Goal: Task Accomplishment & Management: Manage account settings

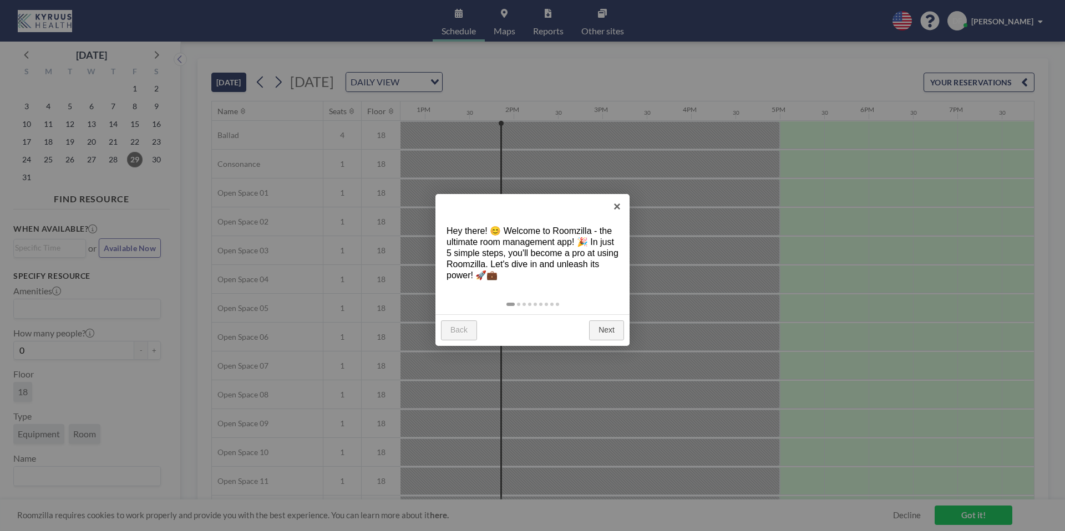
scroll to position [0, 1153]
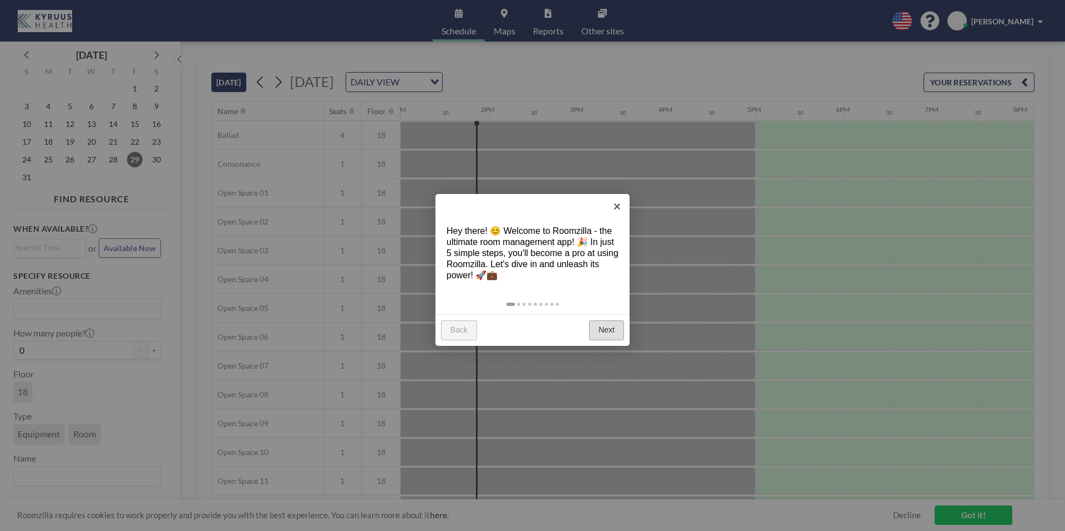
click at [600, 327] on link "Next" at bounding box center [606, 331] width 35 height 20
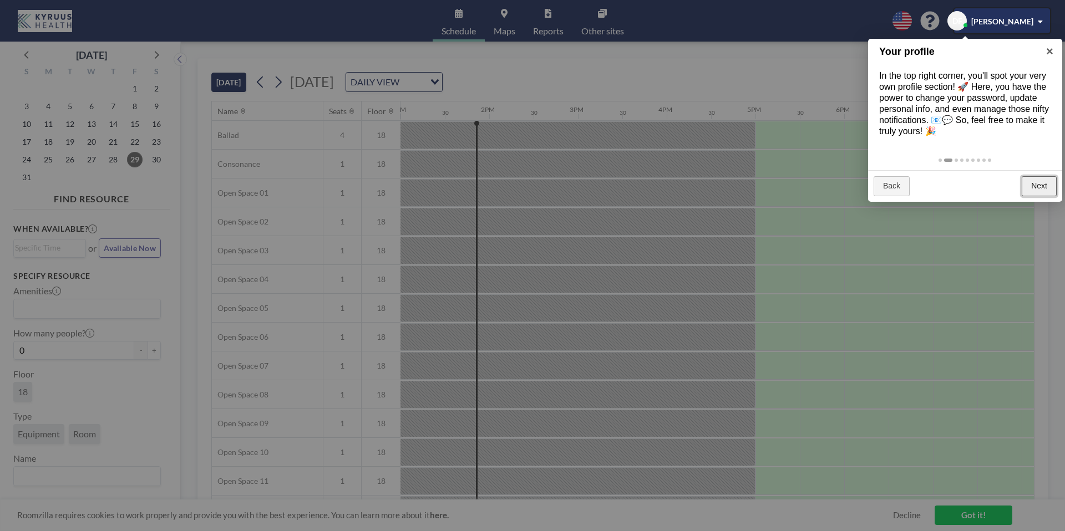
click at [1041, 180] on link "Next" at bounding box center [1038, 186] width 35 height 20
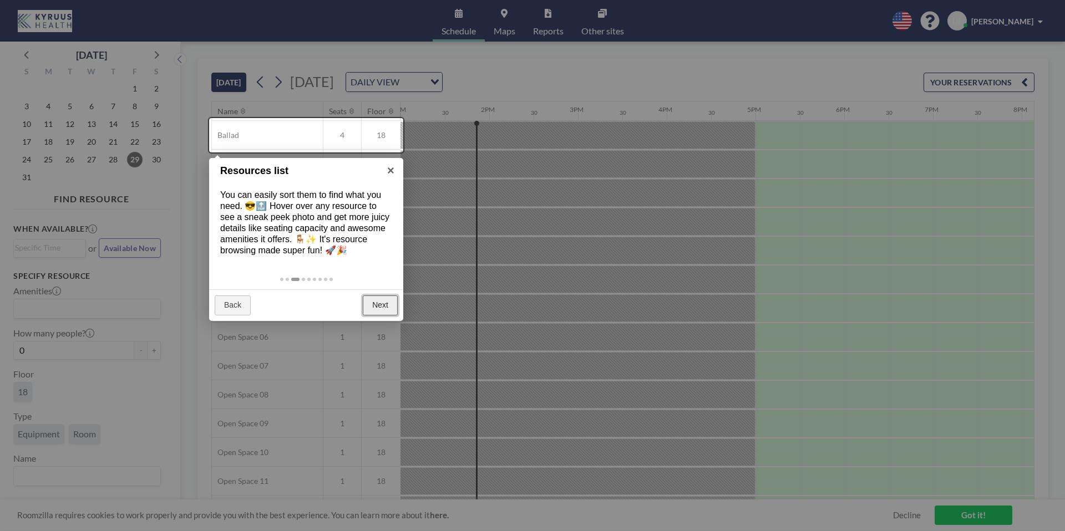
click at [381, 307] on link "Next" at bounding box center [380, 306] width 35 height 20
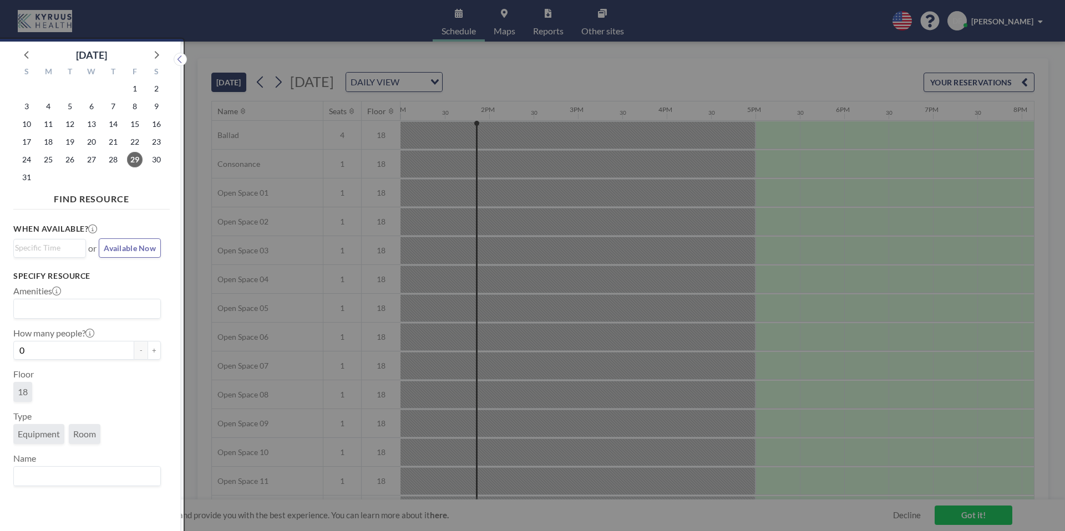
scroll to position [3, 0]
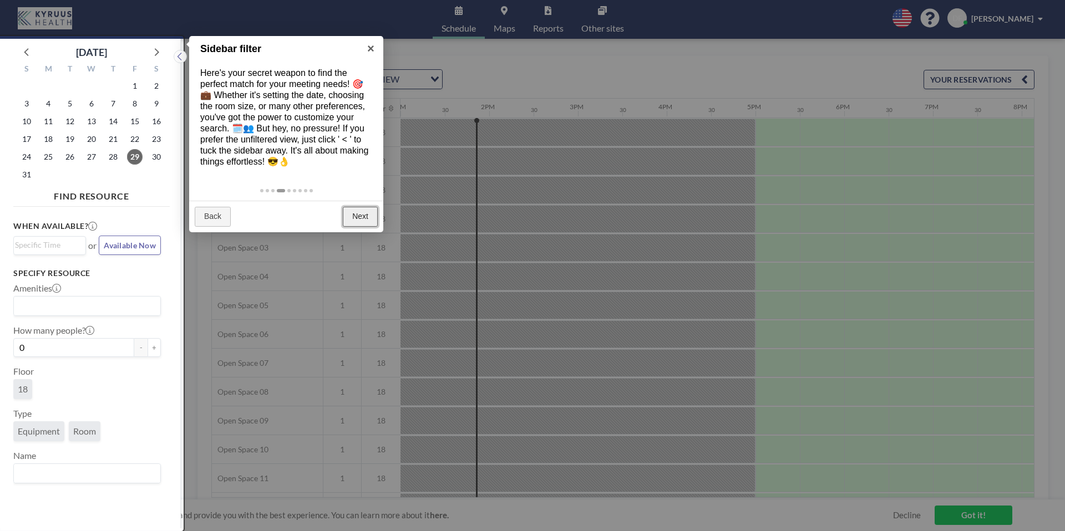
click at [362, 213] on link "Next" at bounding box center [360, 217] width 35 height 20
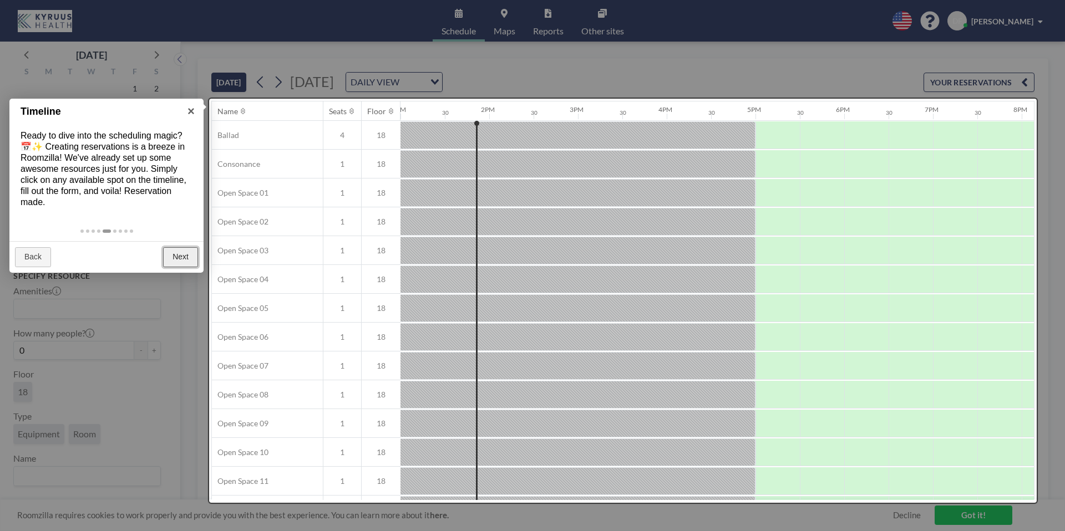
click at [176, 258] on link "Next" at bounding box center [180, 257] width 35 height 20
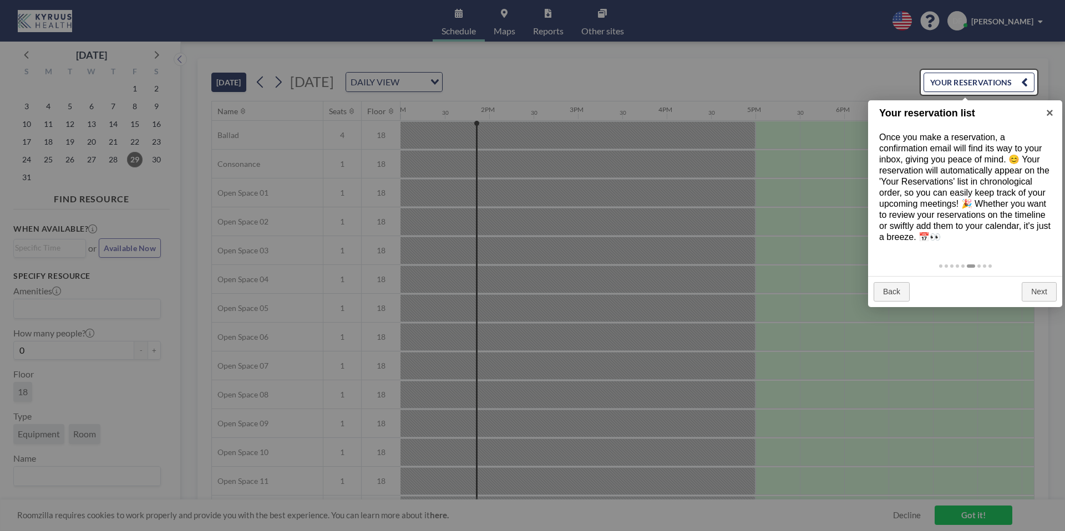
click at [156, 54] on div at bounding box center [532, 265] width 1065 height 531
click at [1045, 296] on link "Next" at bounding box center [1038, 292] width 35 height 20
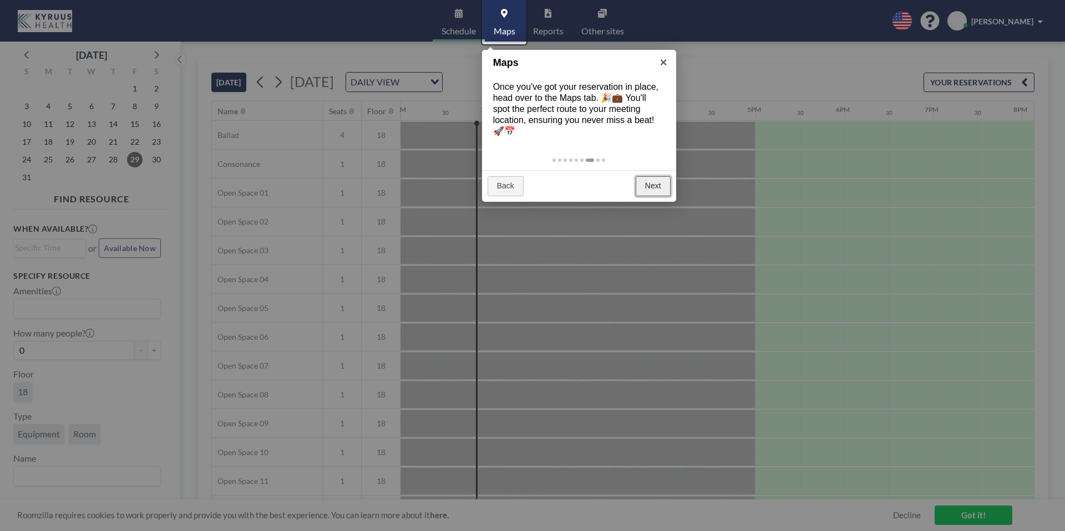
click at [648, 185] on link "Next" at bounding box center [652, 186] width 35 height 20
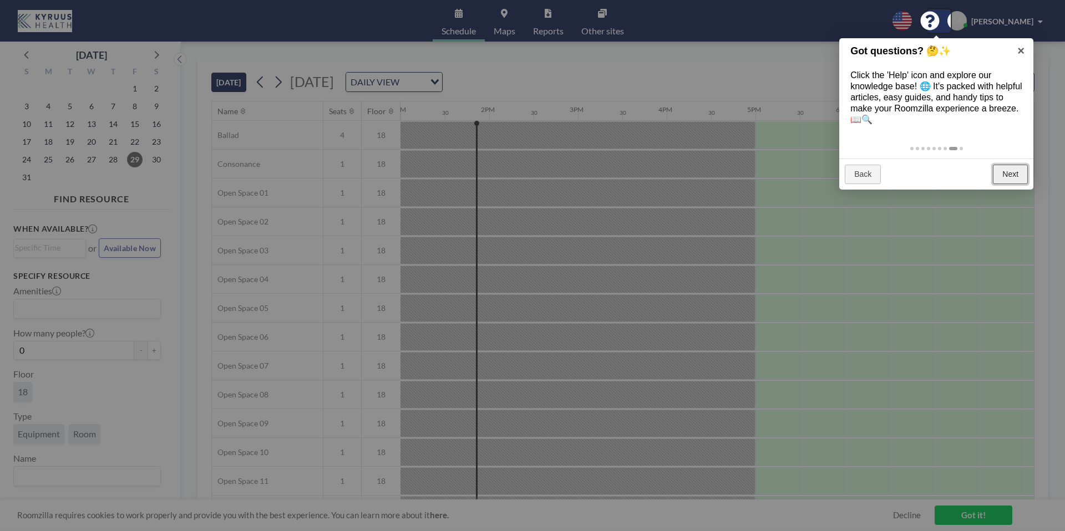
click at [1005, 177] on link "Next" at bounding box center [1010, 175] width 35 height 20
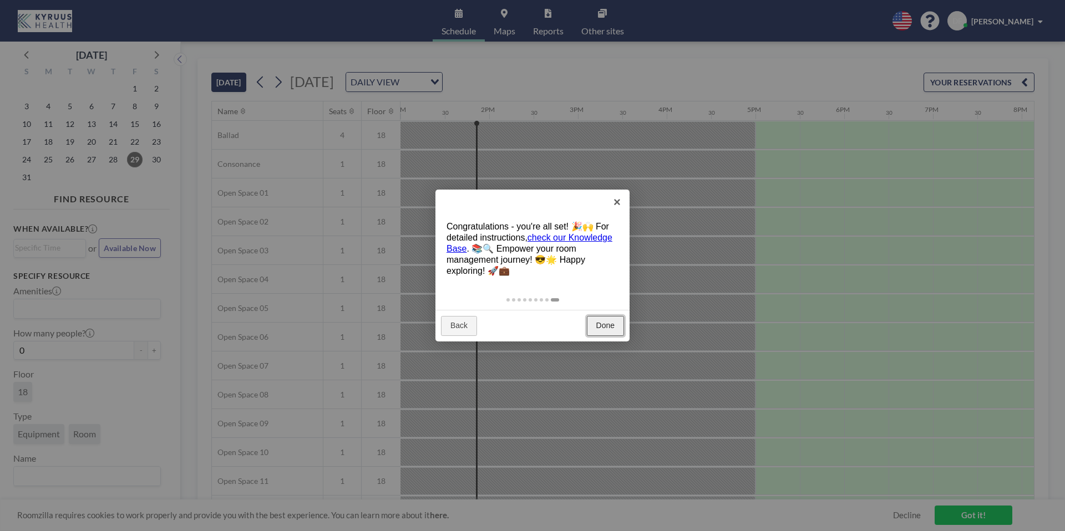
click at [615, 330] on link "Done" at bounding box center [605, 326] width 37 height 20
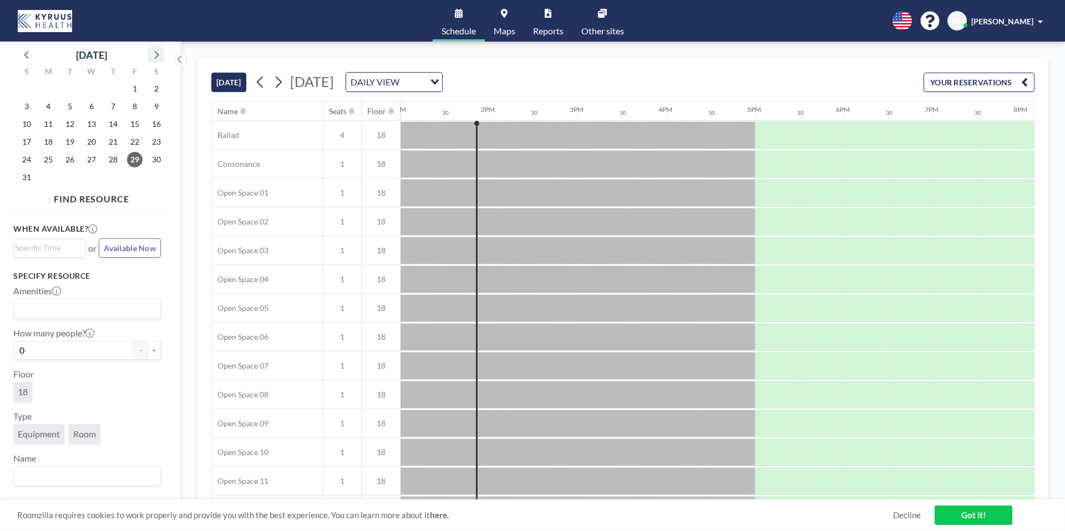
click at [161, 54] on icon at bounding box center [156, 54] width 14 height 14
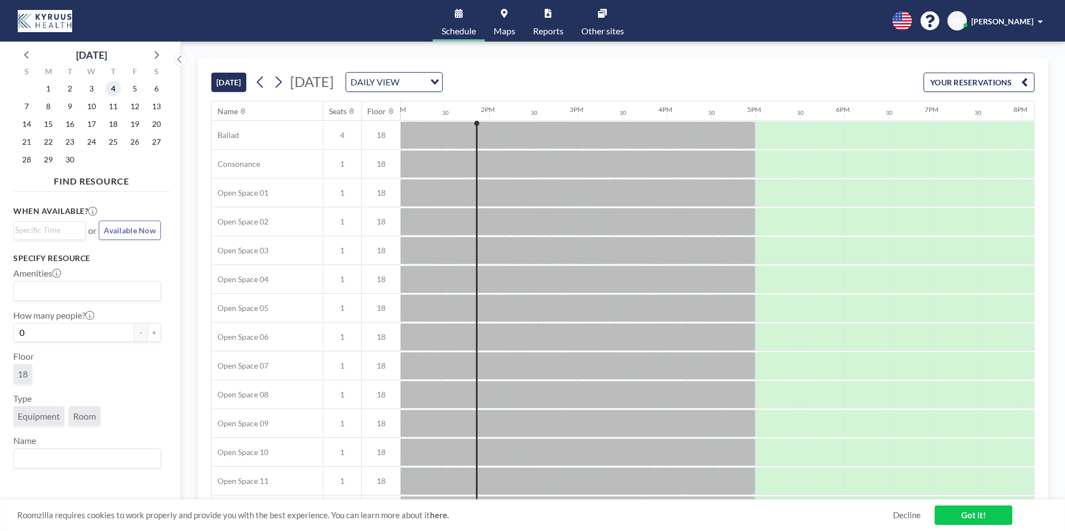
click at [118, 89] on span "4" at bounding box center [113, 89] width 16 height 16
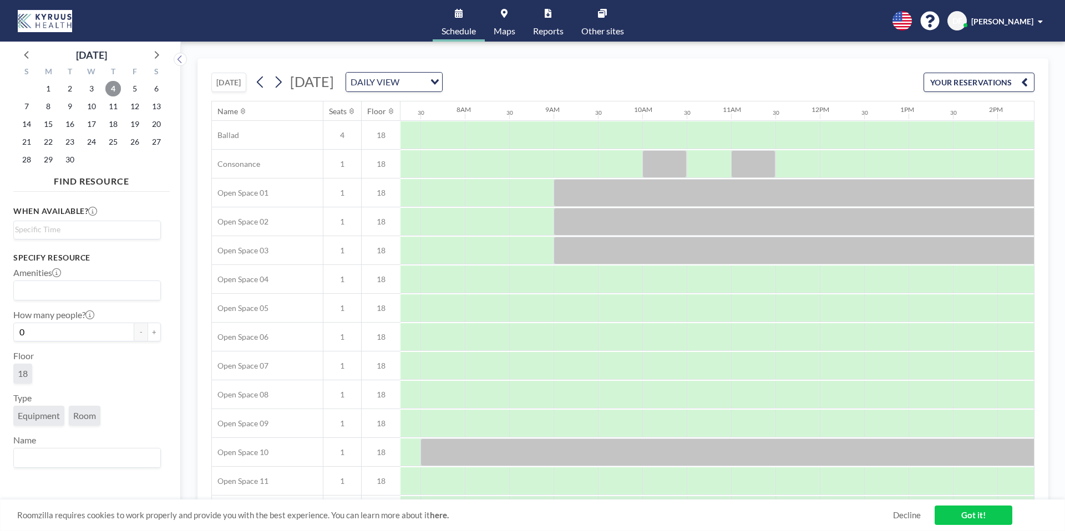
scroll to position [0, 665]
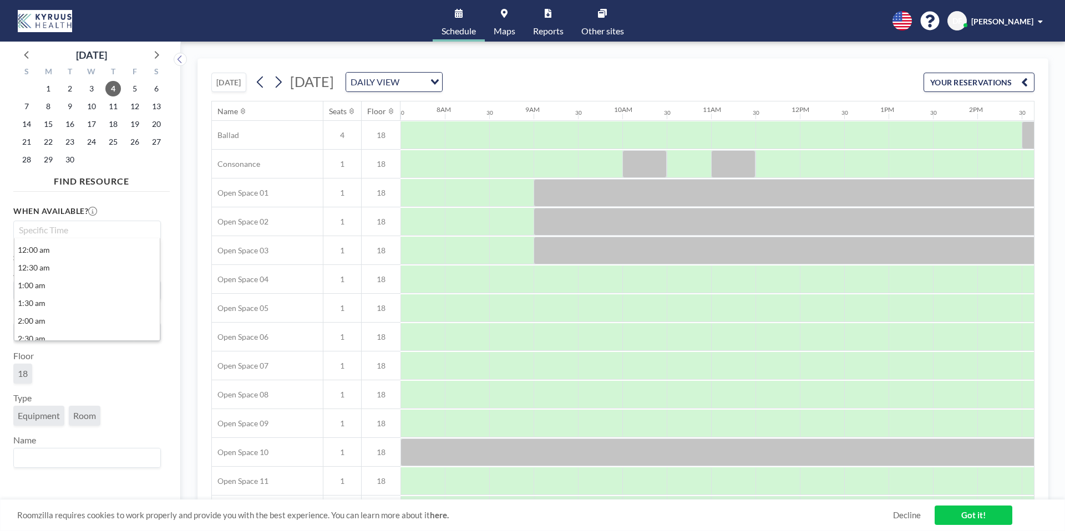
click at [98, 225] on input "Search for option" at bounding box center [84, 229] width 139 height 13
click at [30, 311] on li "8:30 am" at bounding box center [86, 315] width 145 height 18
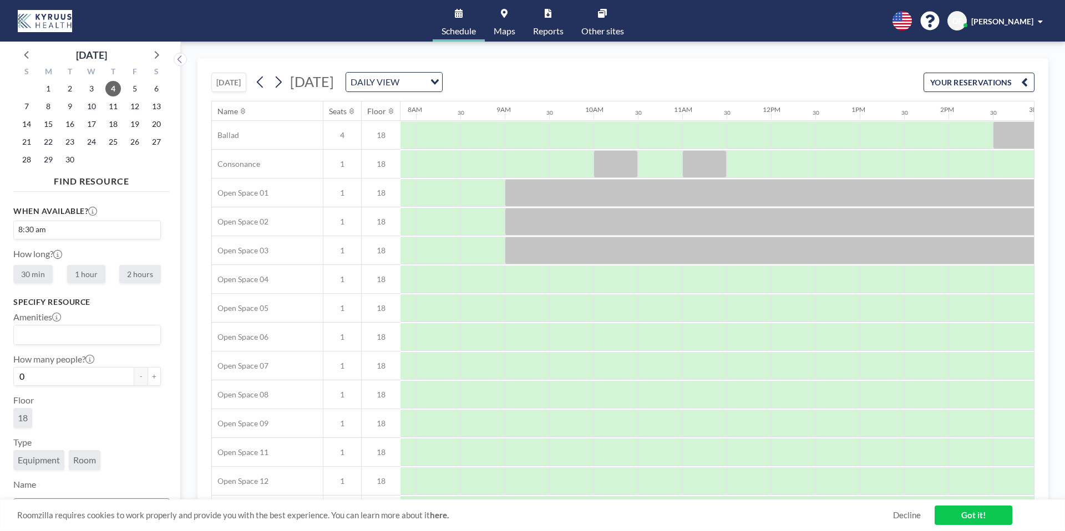
scroll to position [0, 710]
click at [155, 378] on button "+" at bounding box center [153, 376] width 13 height 19
type input "1"
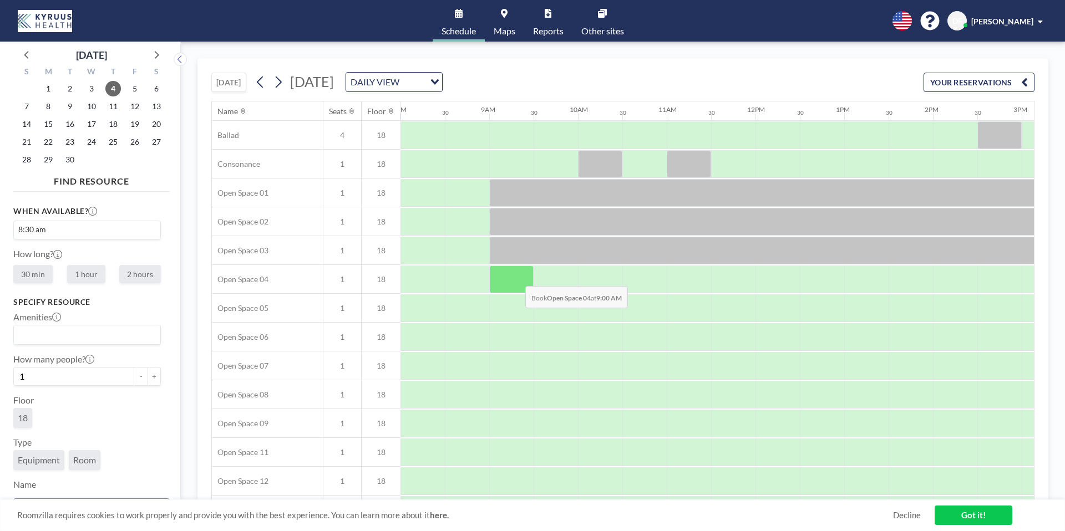
click at [516, 278] on div at bounding box center [511, 280] width 44 height 28
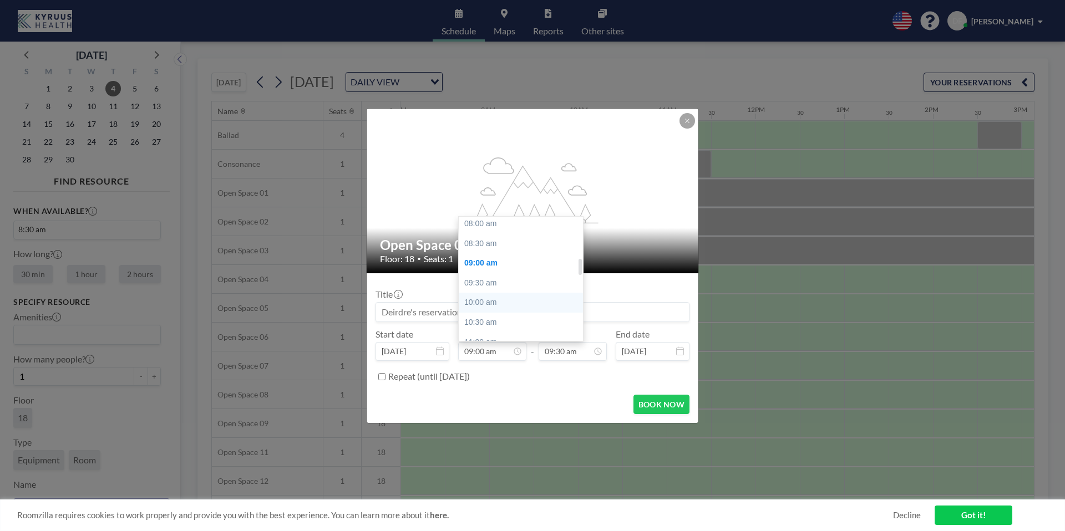
scroll to position [316, 0]
click at [485, 242] on div "08:30 am" at bounding box center [521, 247] width 124 height 20
type input "08:30 am"
click at [510, 294] on div "05:00 pm" at bounding box center [544, 292] width 124 height 20
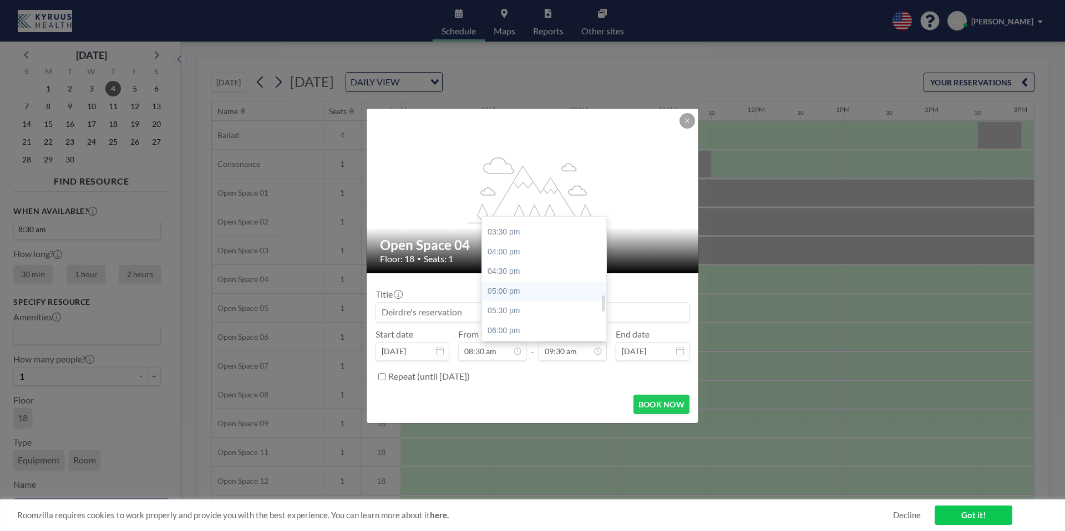
type input "05:00 pm"
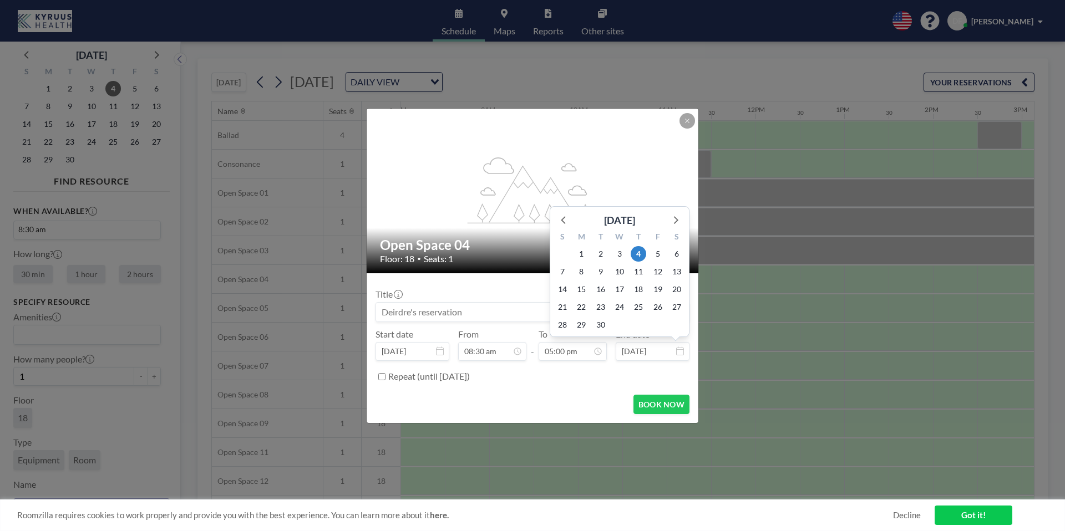
scroll to position [671, 0]
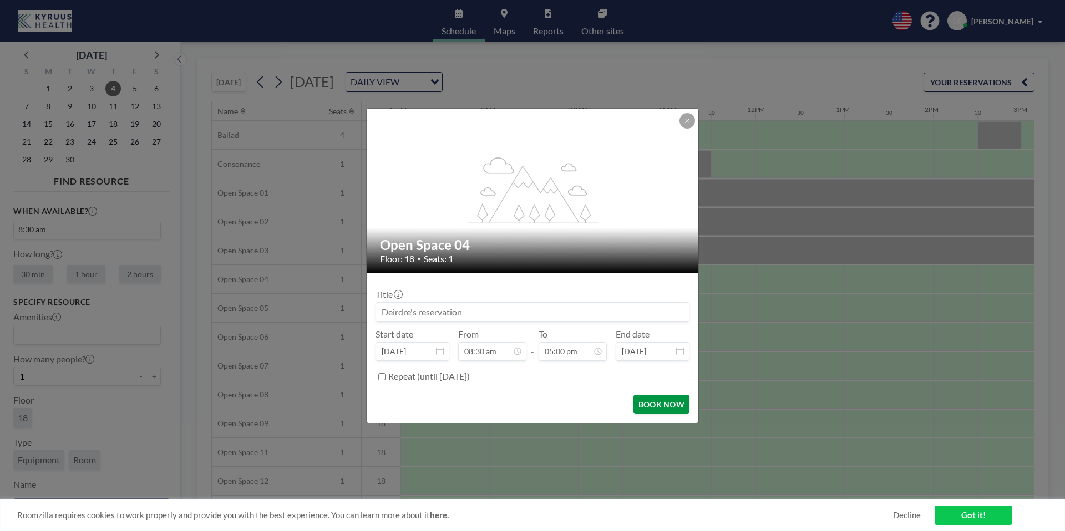
click at [673, 403] on button "BOOK NOW" at bounding box center [661, 404] width 56 height 19
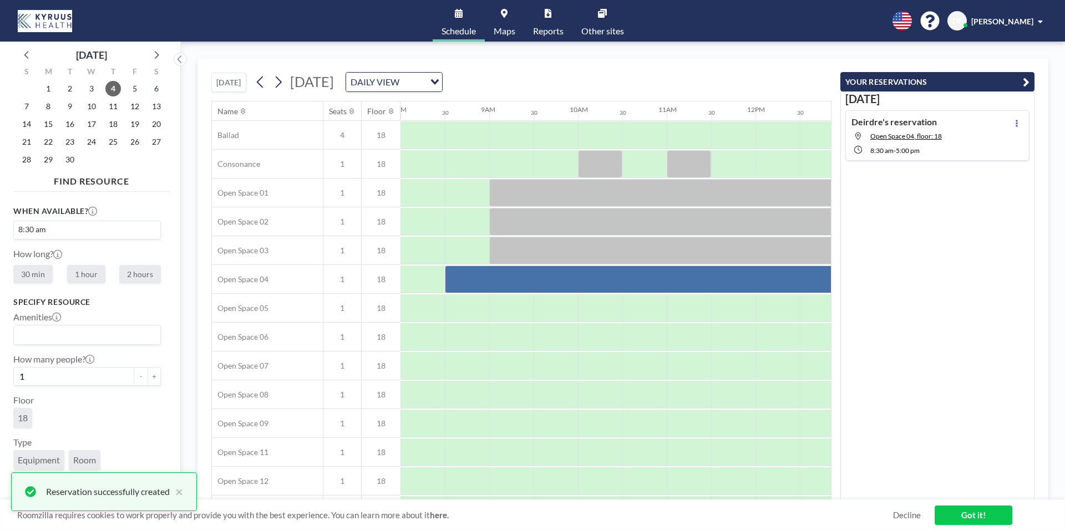
scroll to position [0, 0]
click at [965, 513] on link "Got it!" at bounding box center [973, 515] width 78 height 19
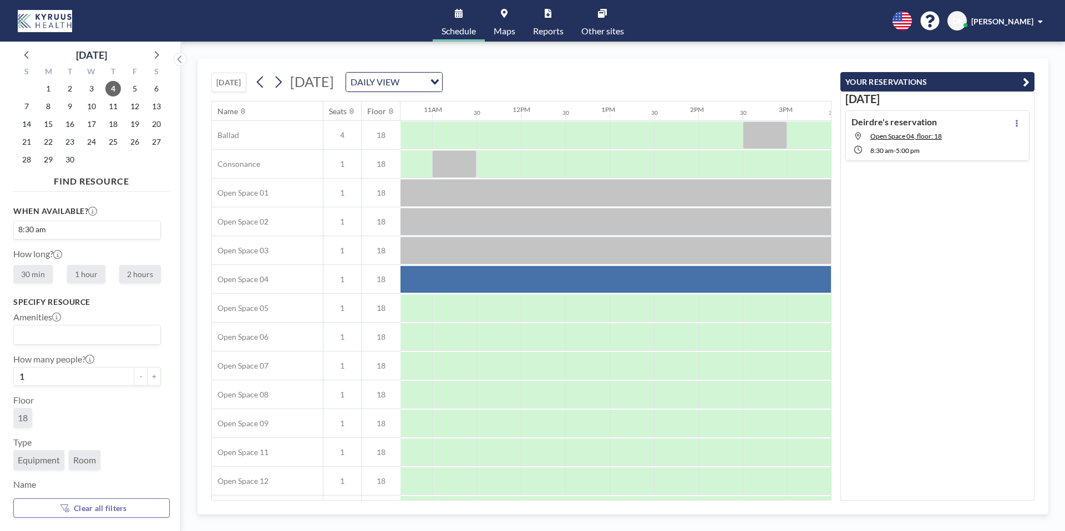
scroll to position [0, 1011]
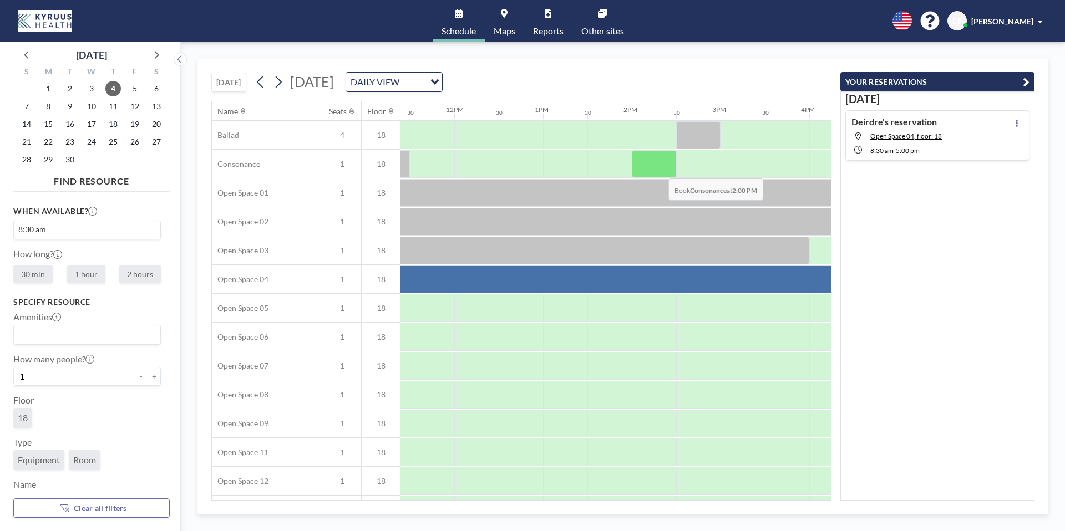
click at [659, 170] on div at bounding box center [654, 164] width 44 height 28
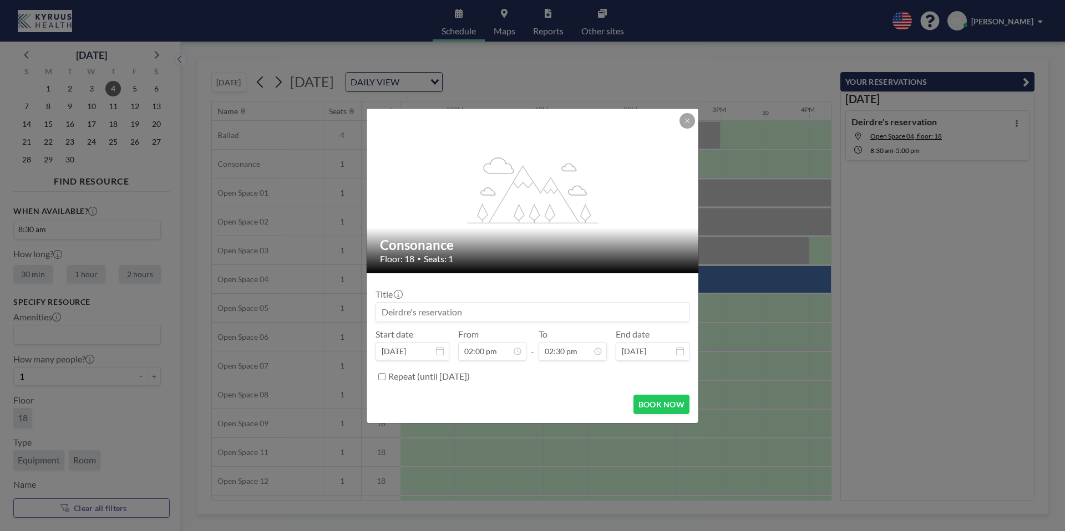
click at [479, 312] on input at bounding box center [532, 312] width 313 height 19
drag, startPoint x: 468, startPoint y: 313, endPoint x: 360, endPoint y: 298, distance: 108.6
click at [360, 298] on div "flex-grow: 1.2; Consonance Floor: 18 • Seats: 1 Title Start date [DATE] From 02…" at bounding box center [532, 265] width 1065 height 531
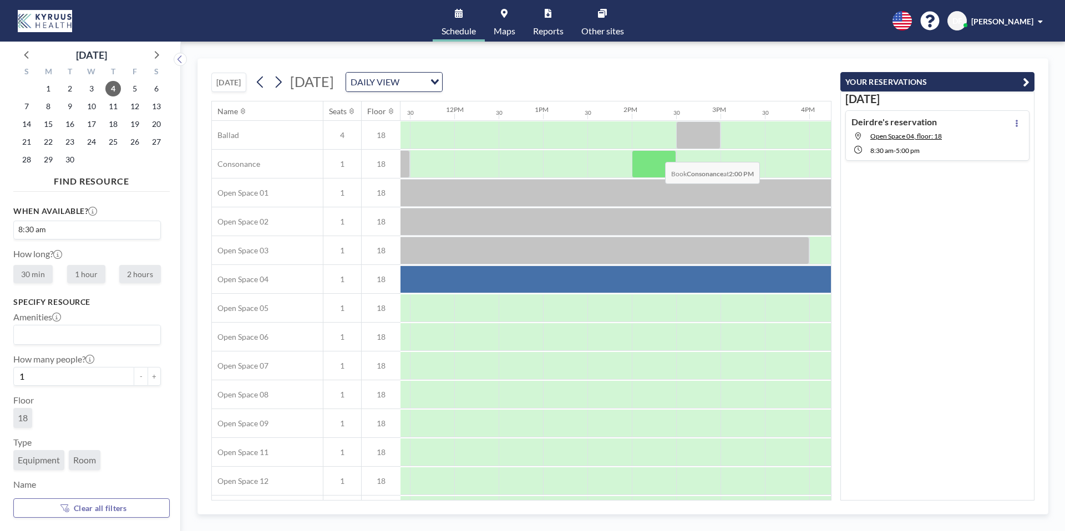
click at [656, 154] on div at bounding box center [654, 164] width 44 height 28
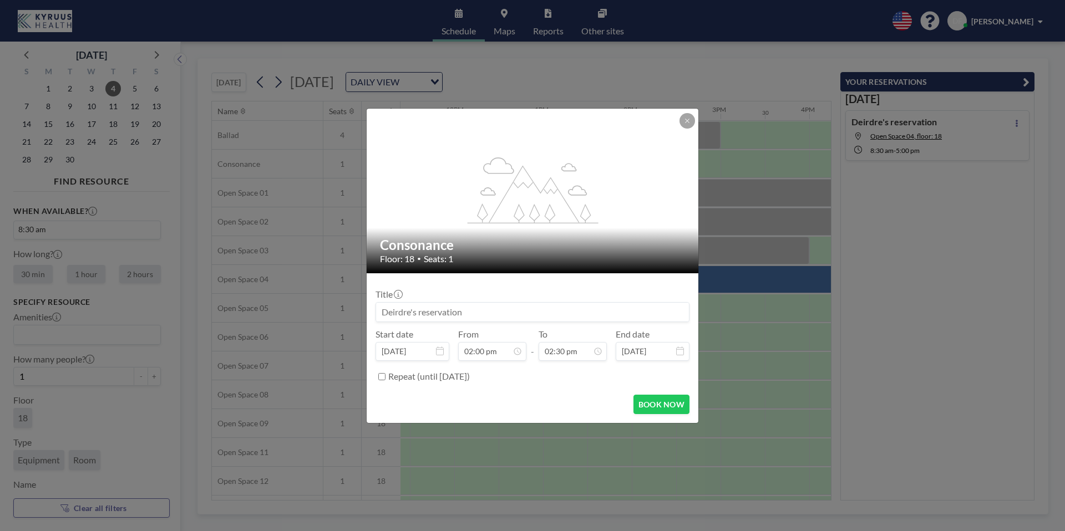
click at [539, 309] on input at bounding box center [532, 312] width 313 height 19
type input "[PERSON_NAME] Tech Set Up Review"
click at [656, 406] on button "BOOK NOW" at bounding box center [661, 404] width 56 height 19
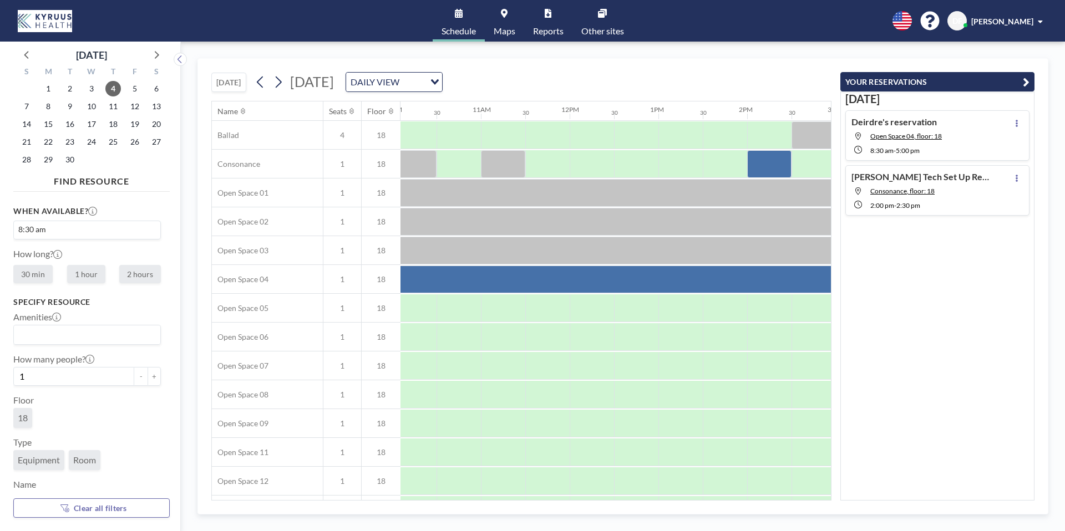
scroll to position [0, 892]
click at [510, 133] on div at bounding box center [506, 135] width 44 height 28
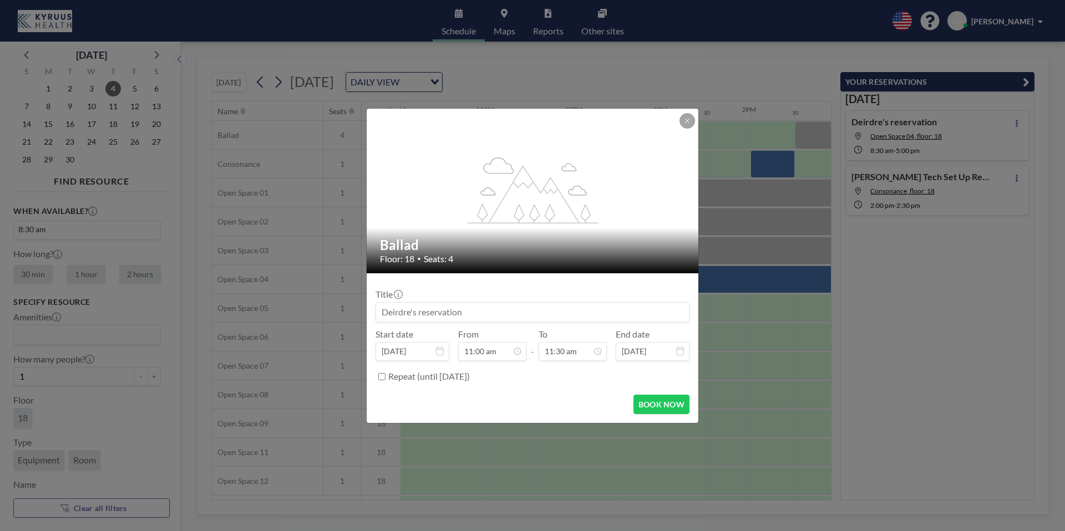
click at [478, 311] on input at bounding box center [532, 312] width 313 height 19
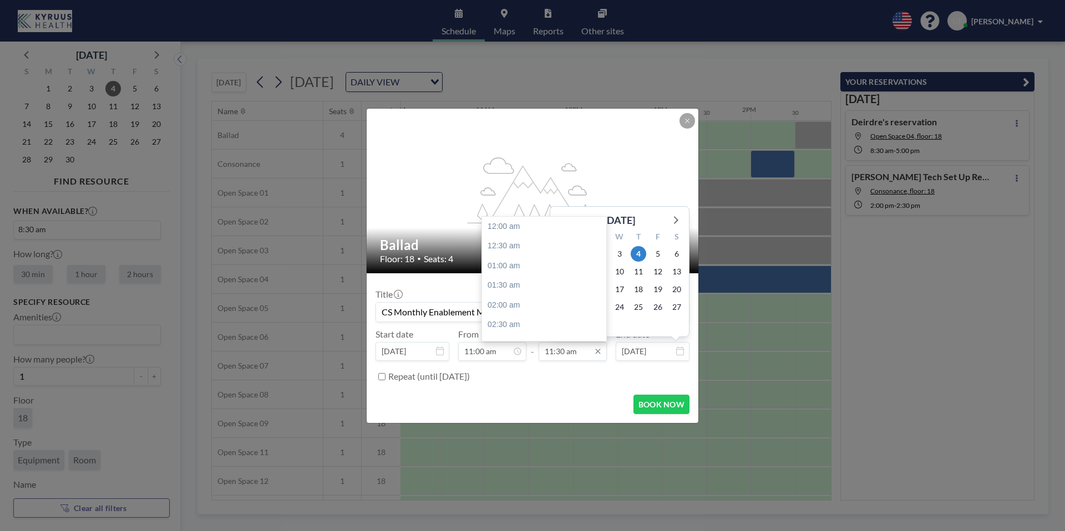
scroll to position [454, 0]
type input "CS Monthly Enablement Mtg"
click at [566, 252] on div "12:00 pm" at bounding box center [544, 246] width 124 height 20
type input "12:00 pm"
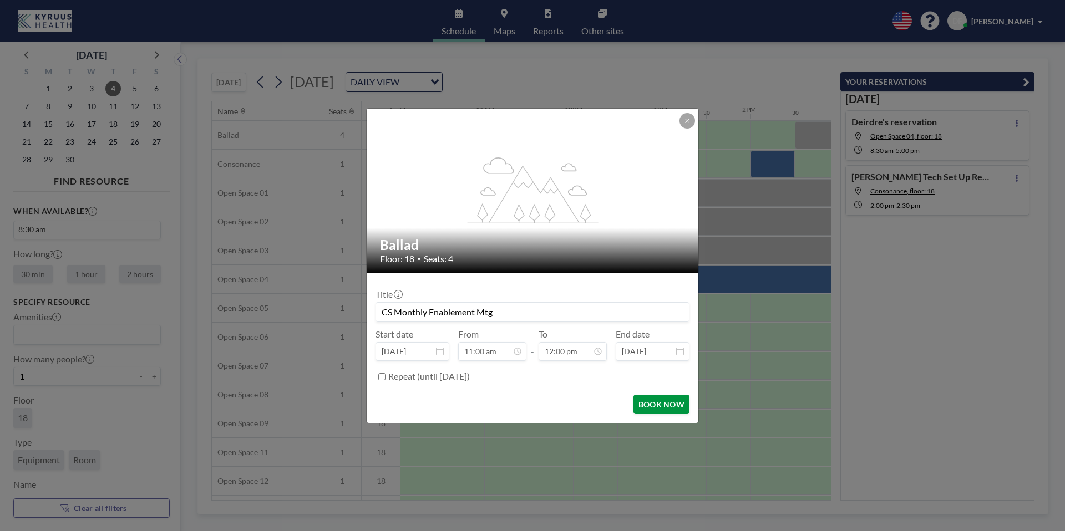
click at [673, 403] on button "BOOK NOW" at bounding box center [661, 404] width 56 height 19
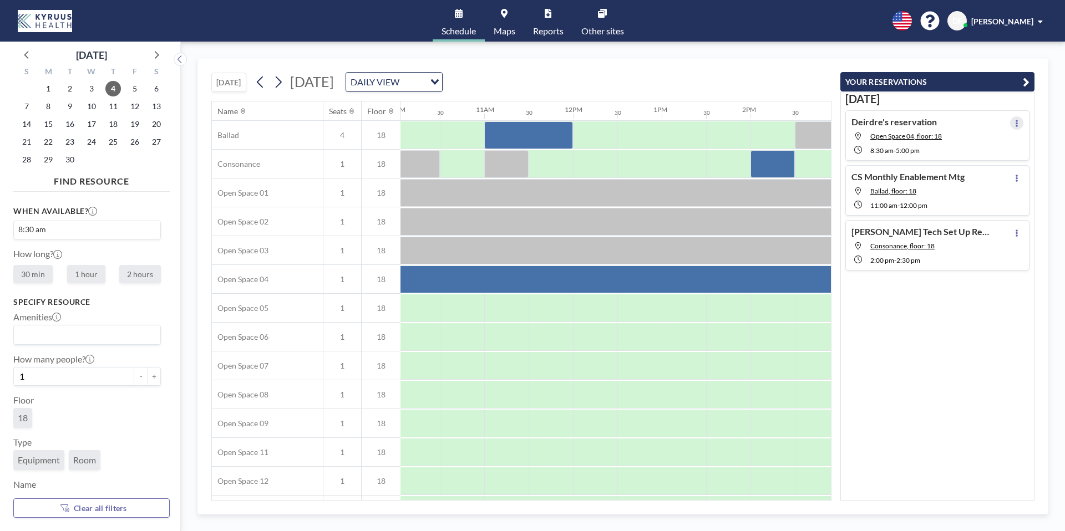
click at [1019, 125] on button at bounding box center [1016, 122] width 13 height 13
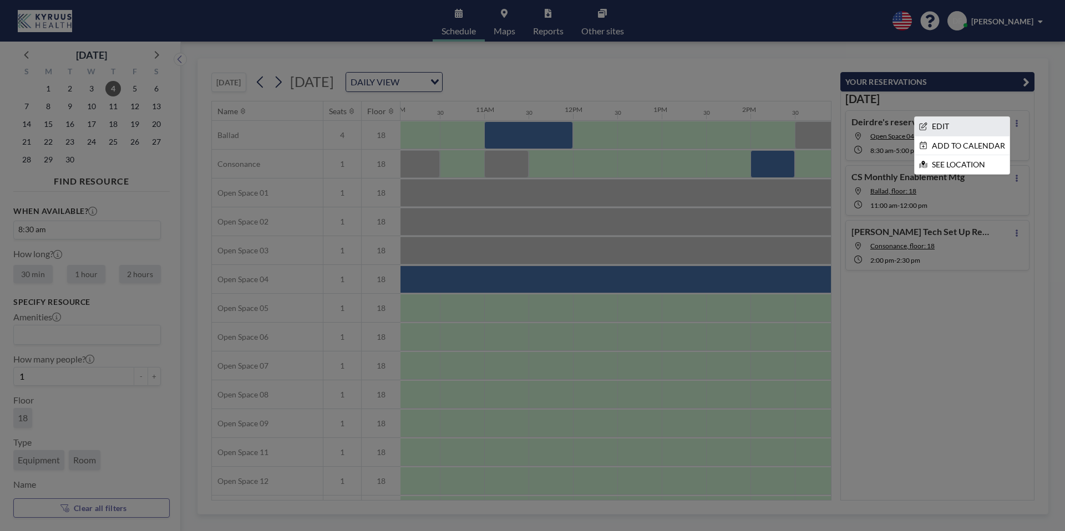
click at [970, 126] on li "EDIT" at bounding box center [961, 126] width 95 height 19
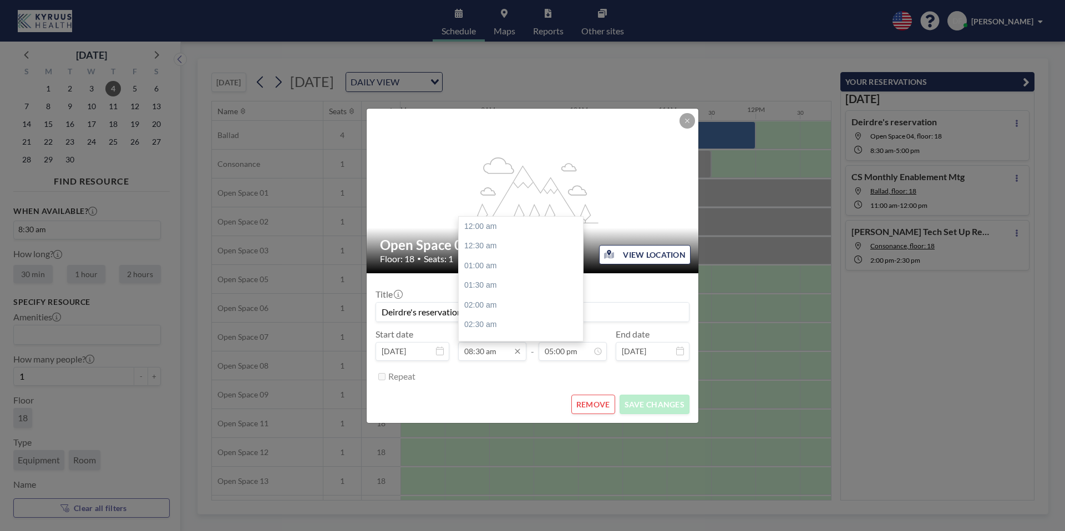
scroll to position [335, 0]
click at [500, 350] on input "08:30 am" at bounding box center [492, 351] width 68 height 19
click at [505, 240] on div "09:00 am" at bounding box center [521, 246] width 124 height 20
type input "09:00 am"
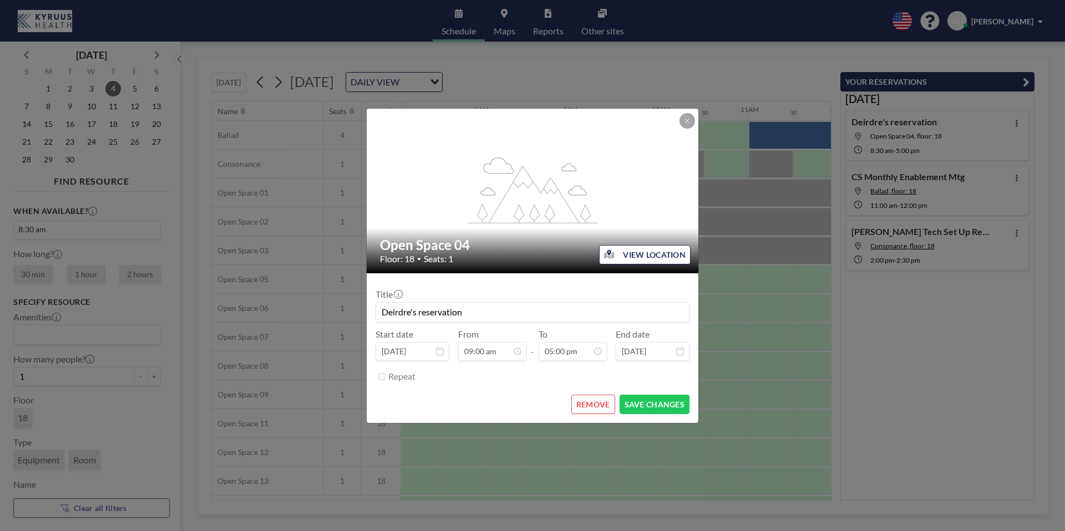
scroll to position [0, 754]
click at [669, 402] on button "SAVE CHANGES" at bounding box center [654, 404] width 70 height 19
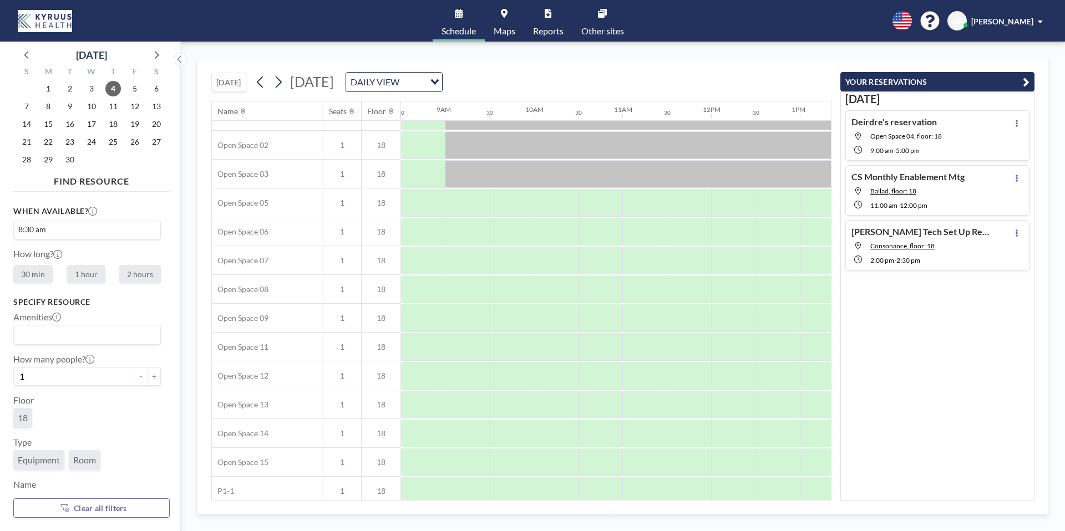
scroll to position [78, 754]
